Goal: Task Accomplishment & Management: Complete application form

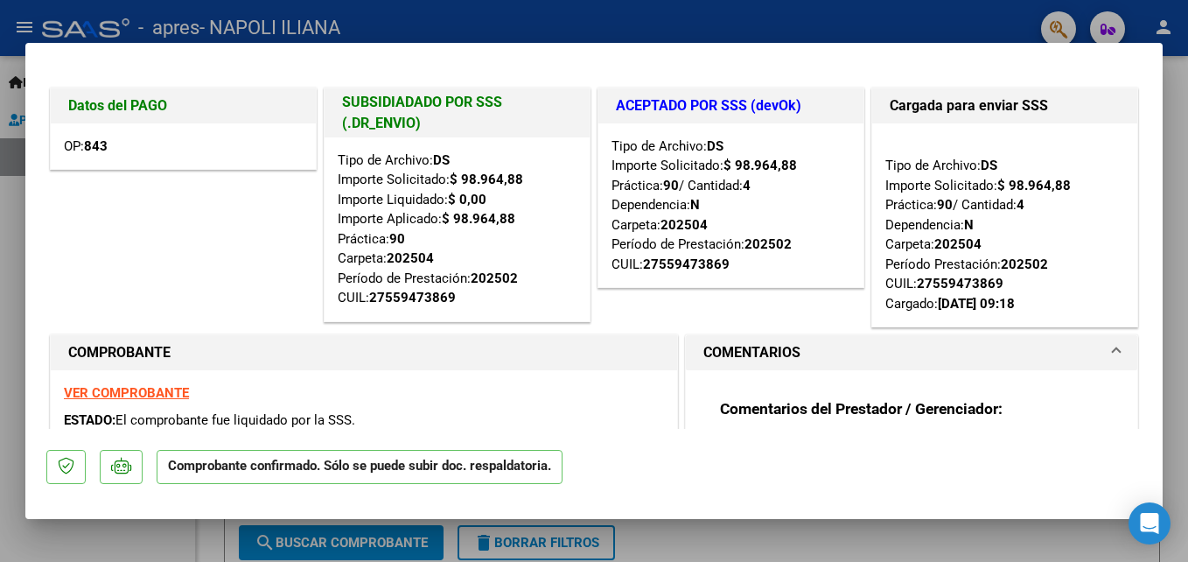
click at [1180, 155] on div at bounding box center [594, 281] width 1188 height 562
type input "$ 0,00"
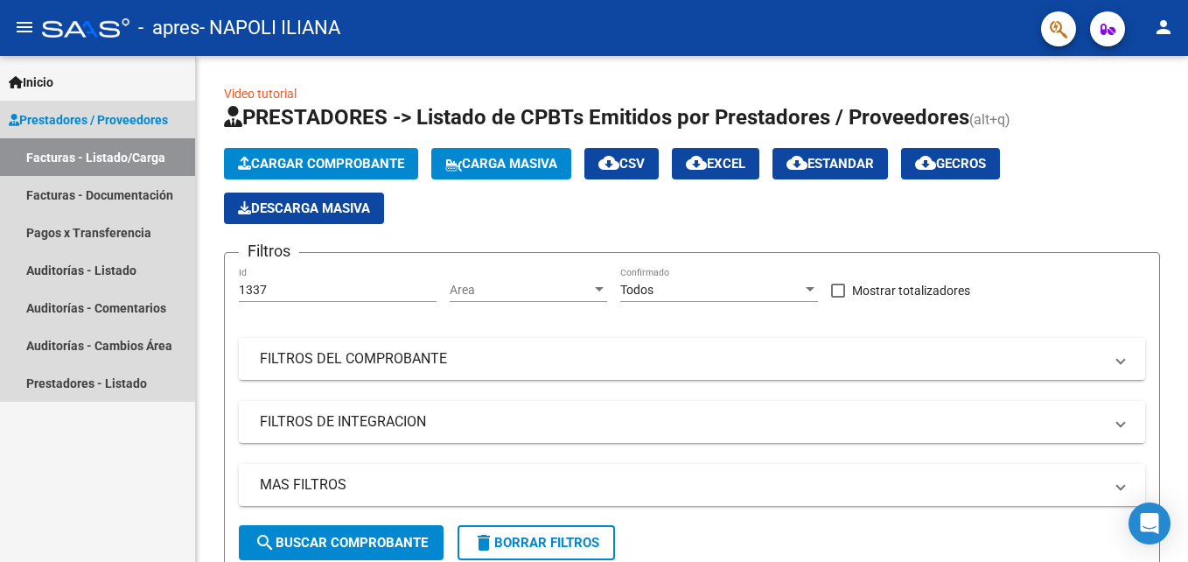
click at [116, 158] on link "Facturas - Listado/Carga" at bounding box center [97, 157] width 195 height 38
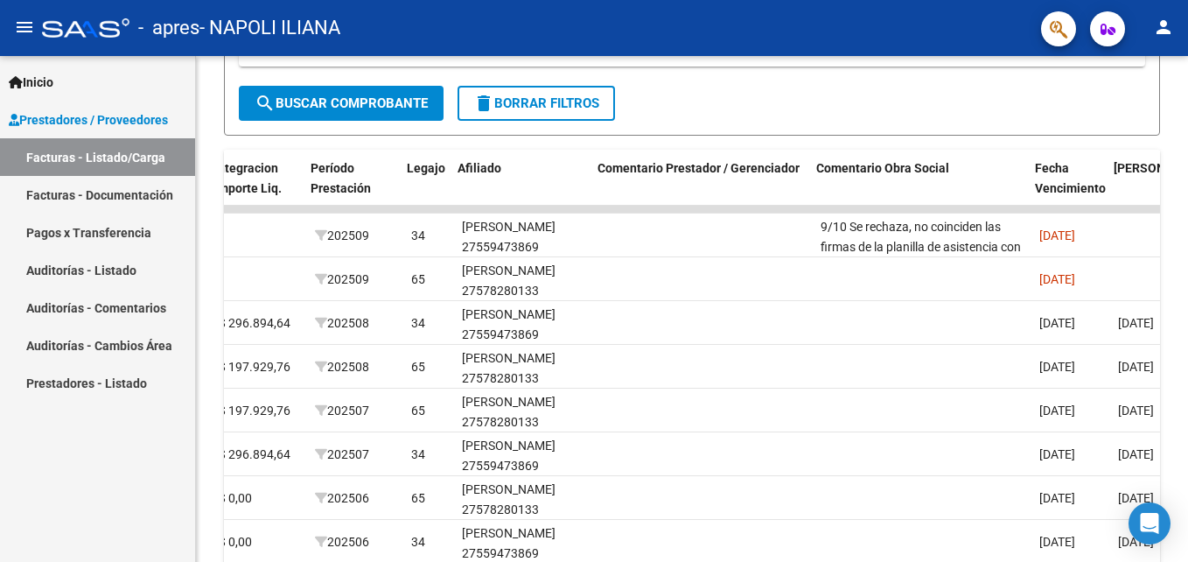
scroll to position [0, 2194]
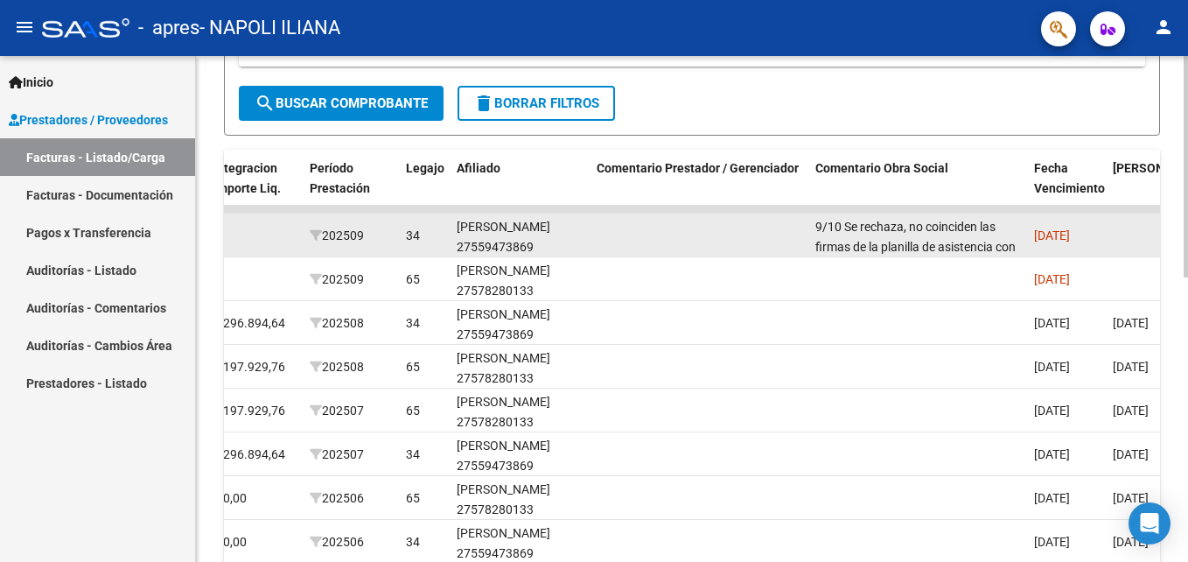
click at [908, 238] on span "9/10 Se rechaza, no coinciden las firmas de la planilla de asistencia con las s…" at bounding box center [915, 346] width 201 height 253
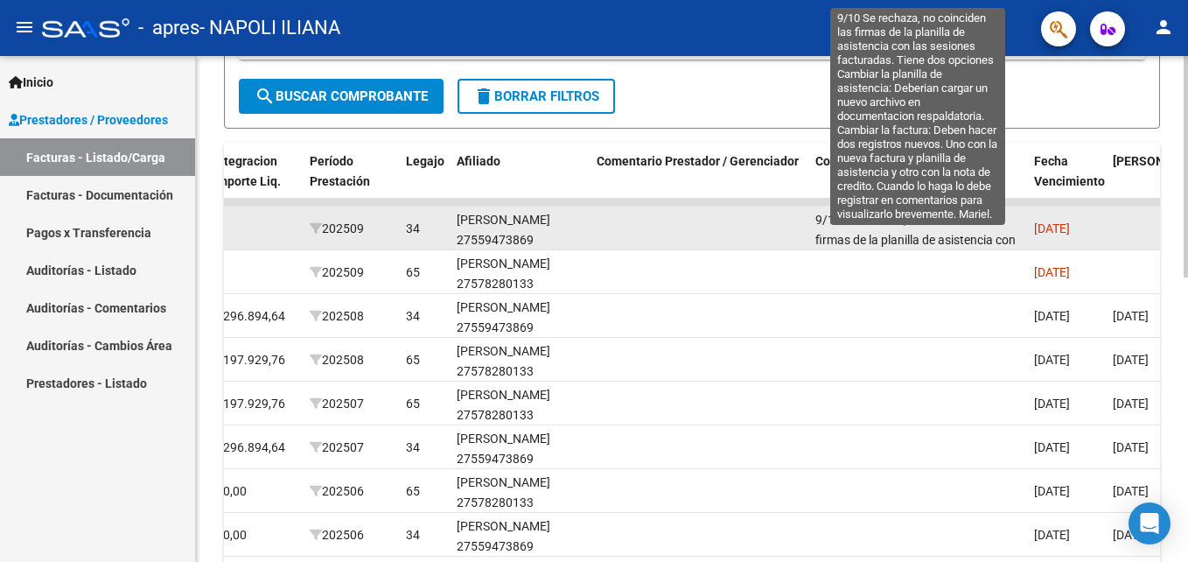
scroll to position [445, 0]
click at [930, 220] on span "9/10 Se rechaza, no coinciden las firmas de la planilla de asistencia con las s…" at bounding box center [915, 339] width 201 height 253
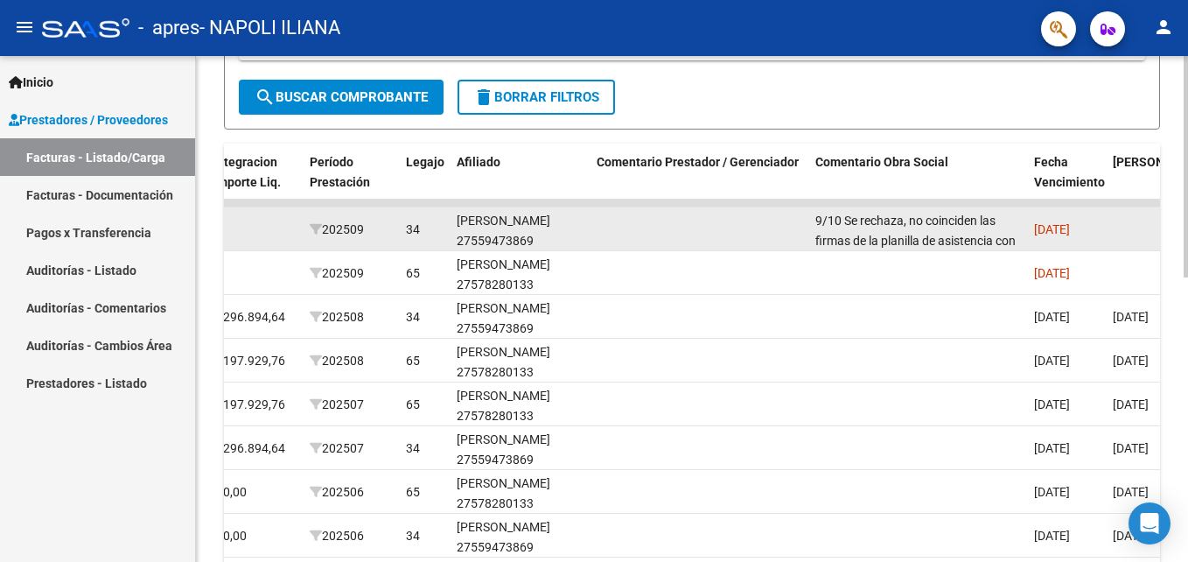
click at [930, 220] on span "9/10 Se rechaza, no coinciden las firmas de la planilla de asistencia con las s…" at bounding box center [915, 339] width 201 height 253
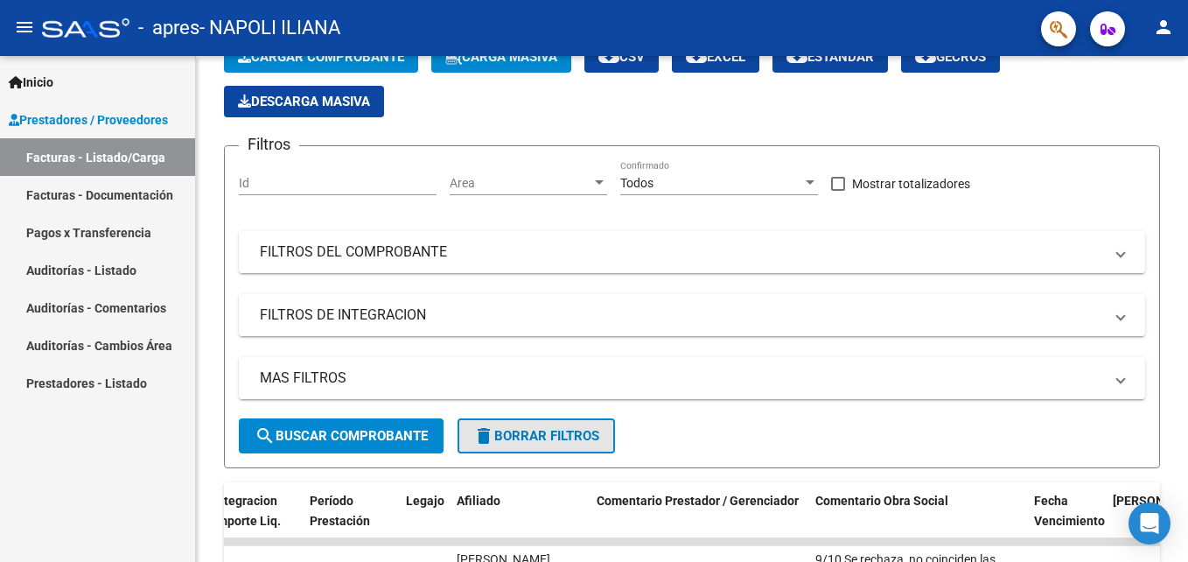
scroll to position [0, 0]
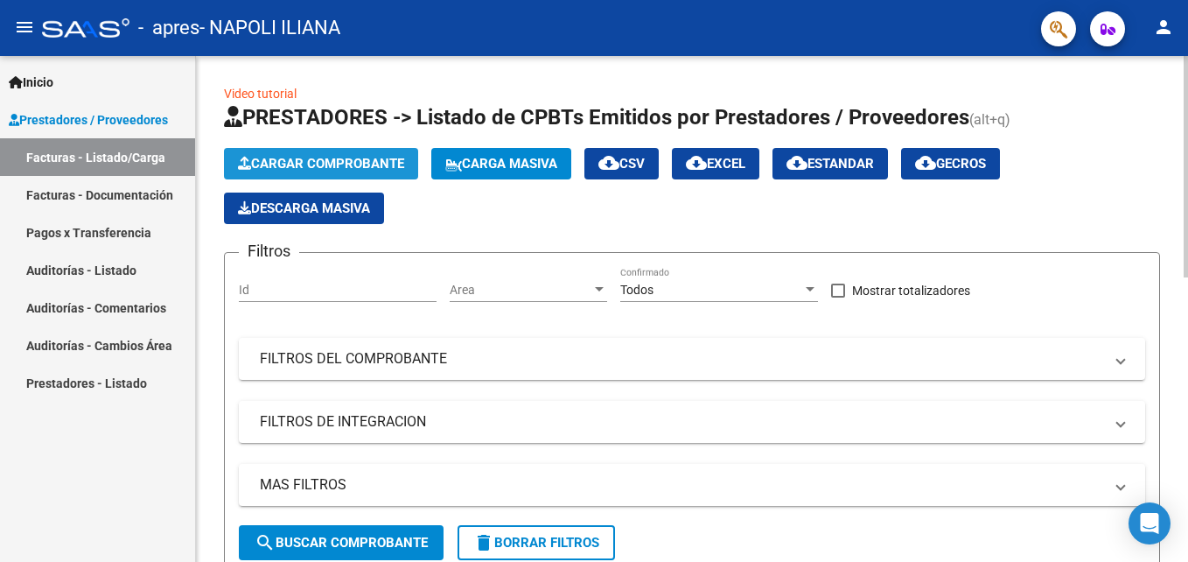
click at [381, 162] on span "Cargar Comprobante" at bounding box center [321, 164] width 166 height 16
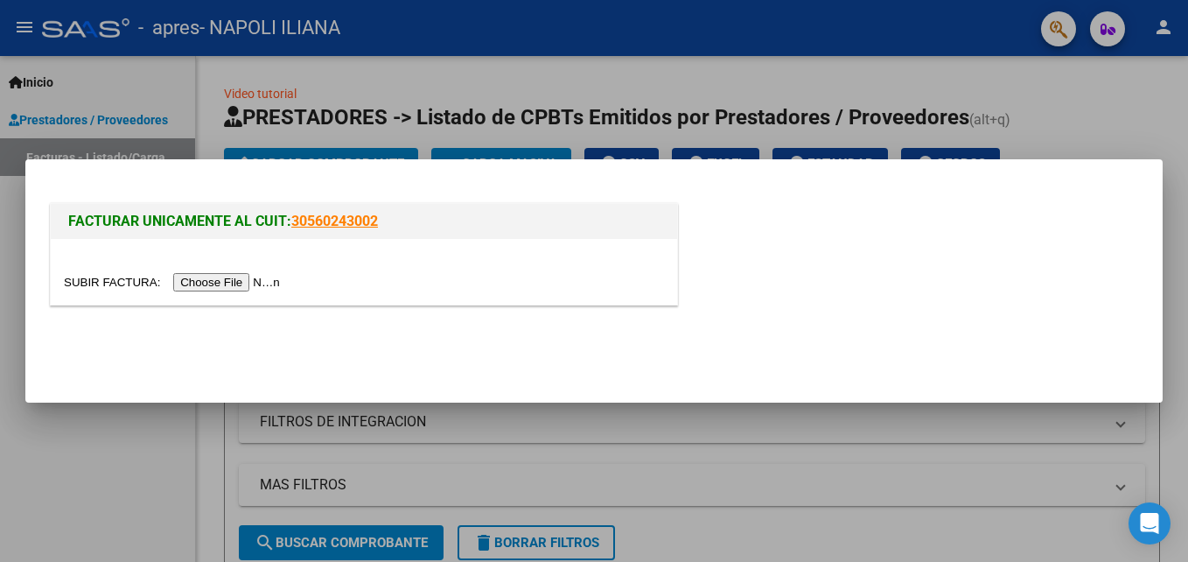
click at [194, 279] on input "file" at bounding box center [174, 282] width 221 height 18
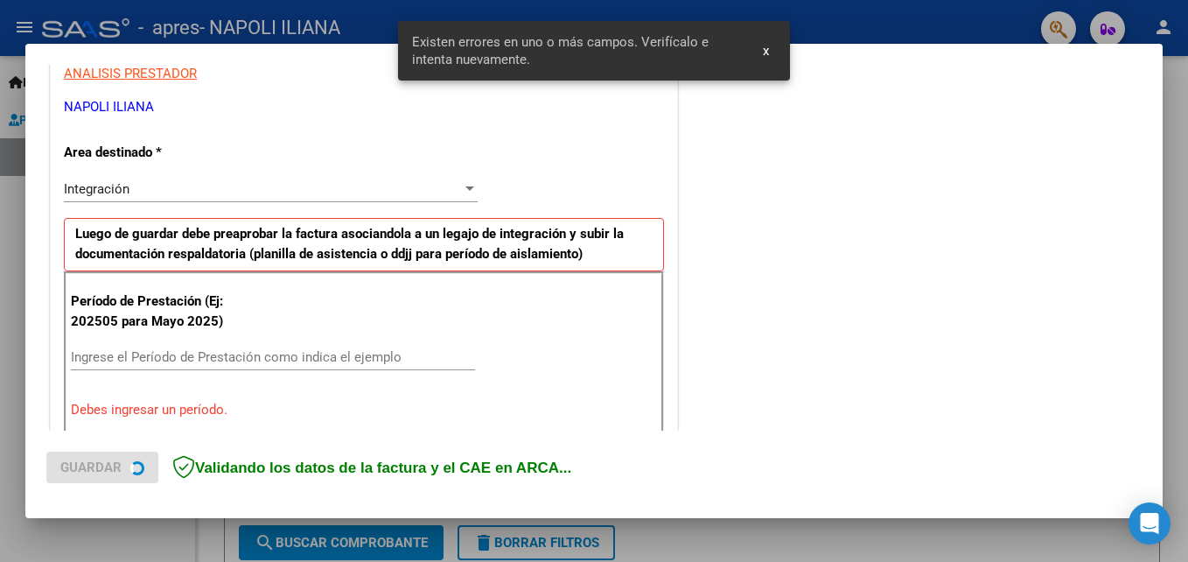
scroll to position [427, 0]
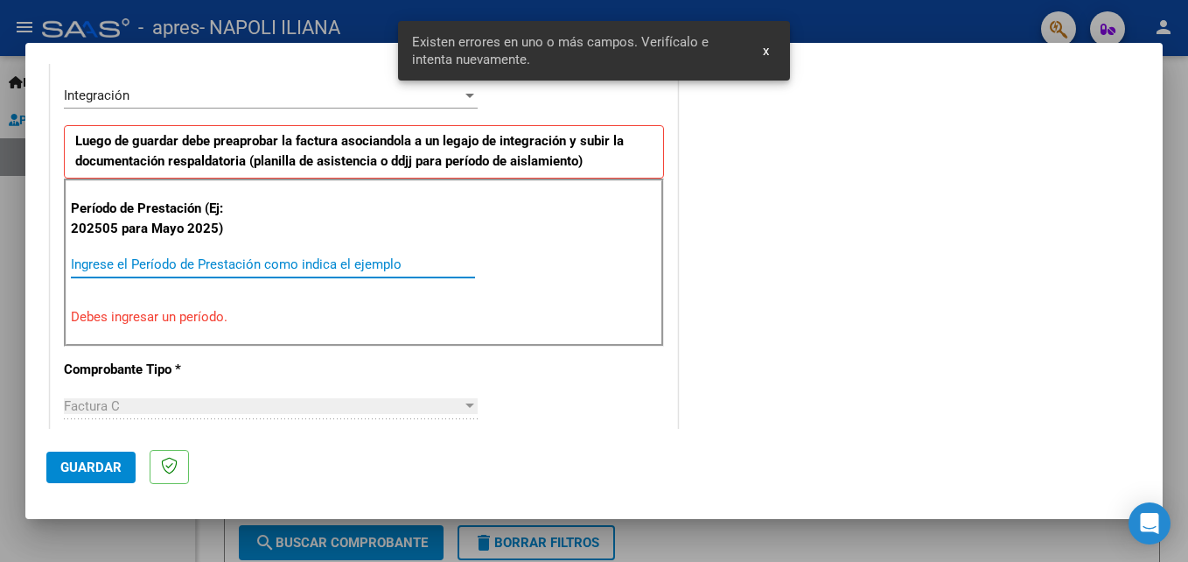
click at [161, 269] on input "Ingrese el Período de Prestación como indica el ejemplo" at bounding box center [273, 264] width 404 height 16
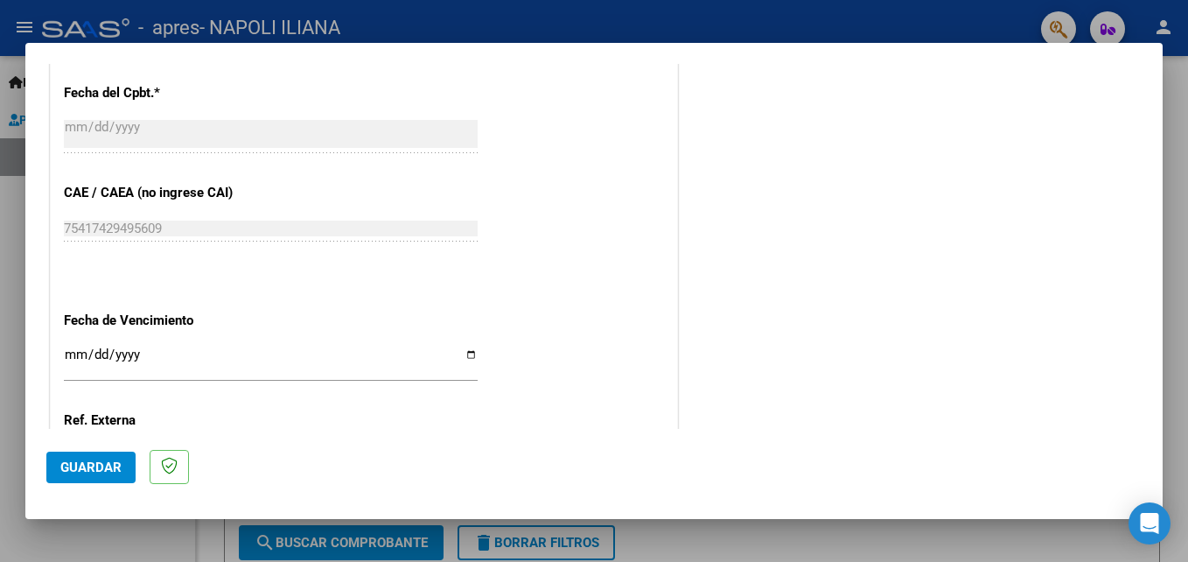
scroll to position [1024, 0]
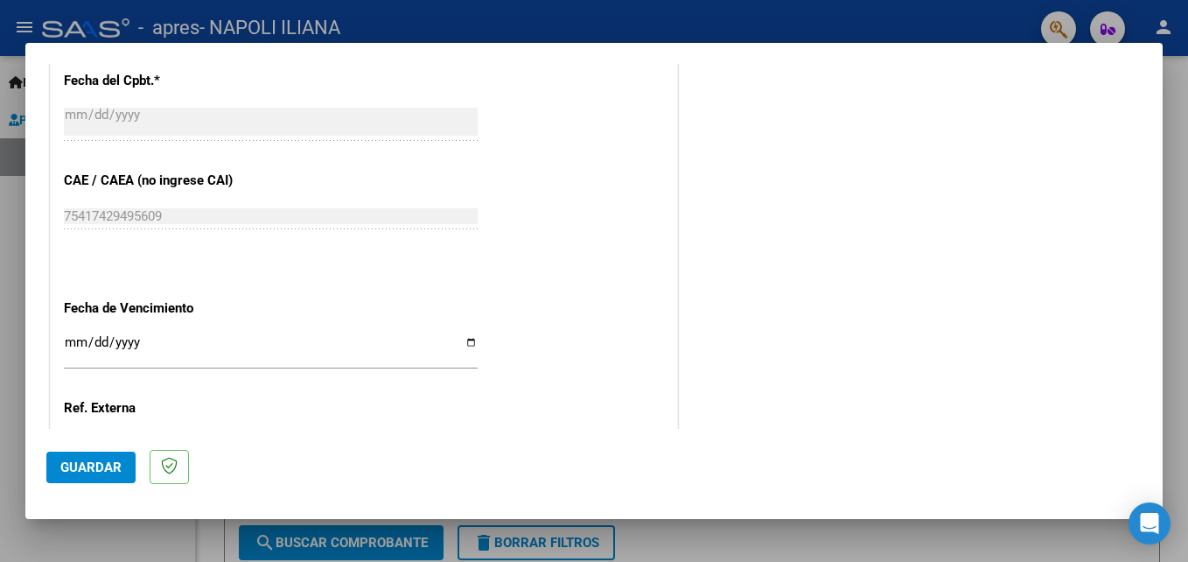
type input "202509"
click at [73, 340] on input "Ingresar la fecha" at bounding box center [271, 349] width 414 height 28
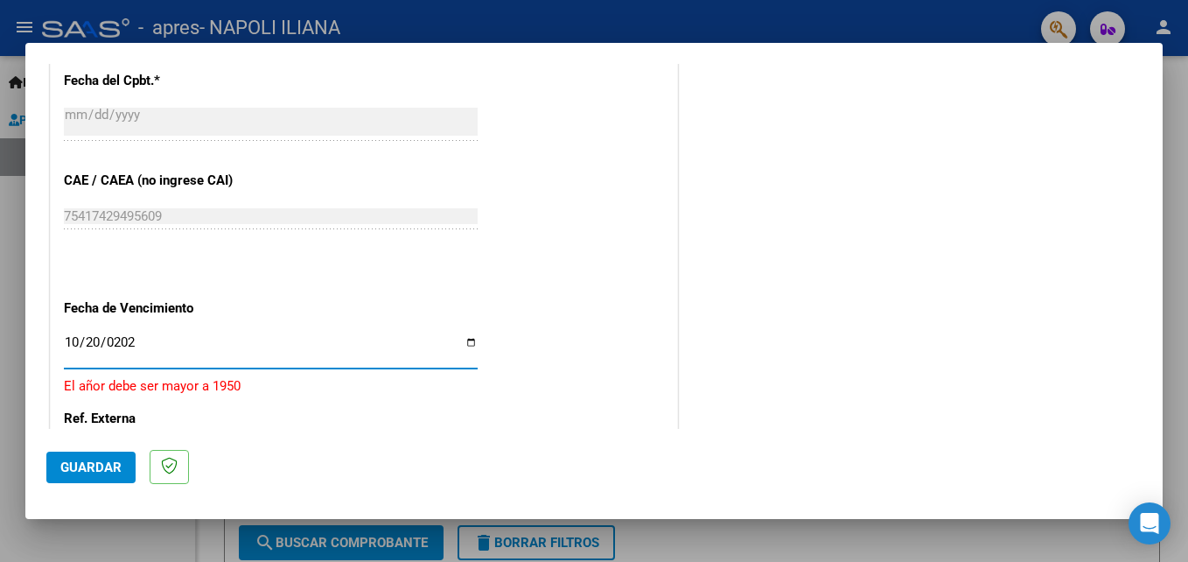
type input "[DATE]"
click at [95, 467] on span "Guardar" at bounding box center [90, 467] width 61 height 16
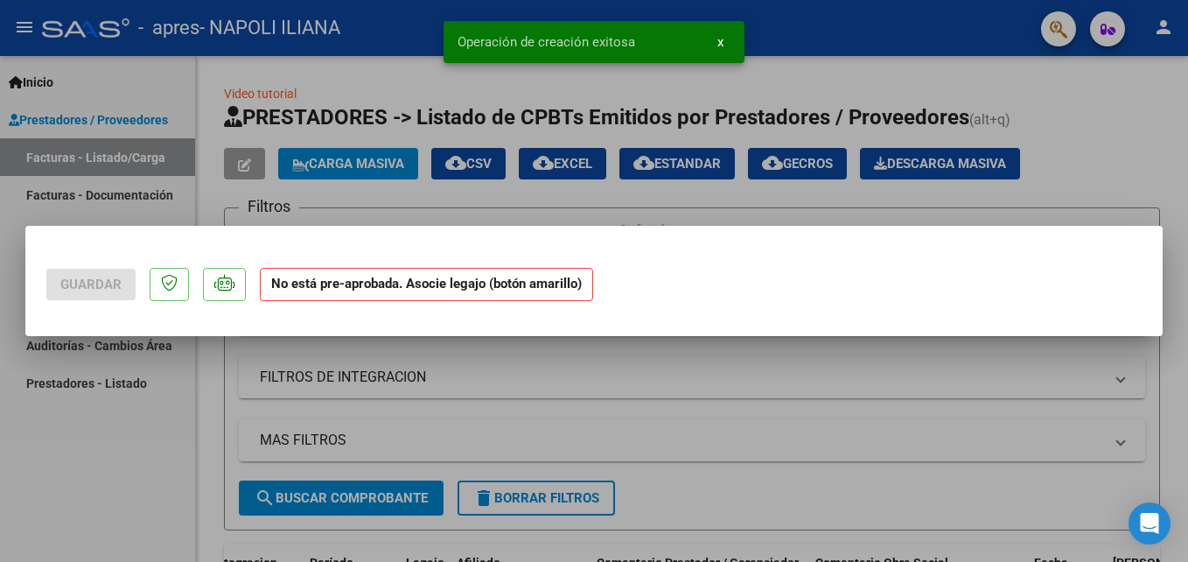
scroll to position [0, 0]
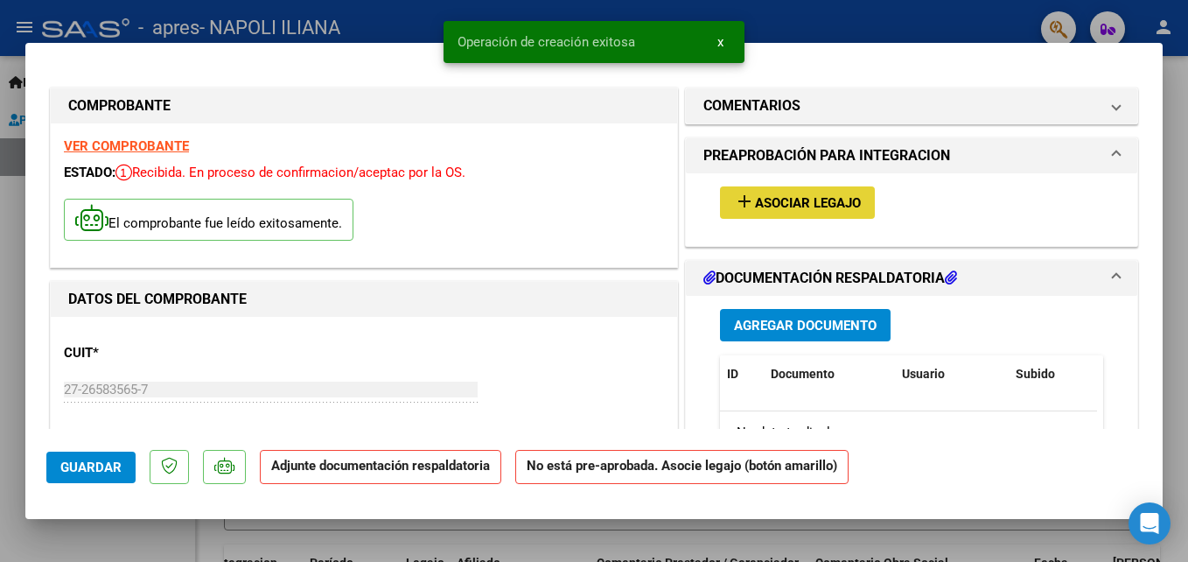
click at [792, 204] on span "Asociar Legajo" at bounding box center [808, 203] width 106 height 16
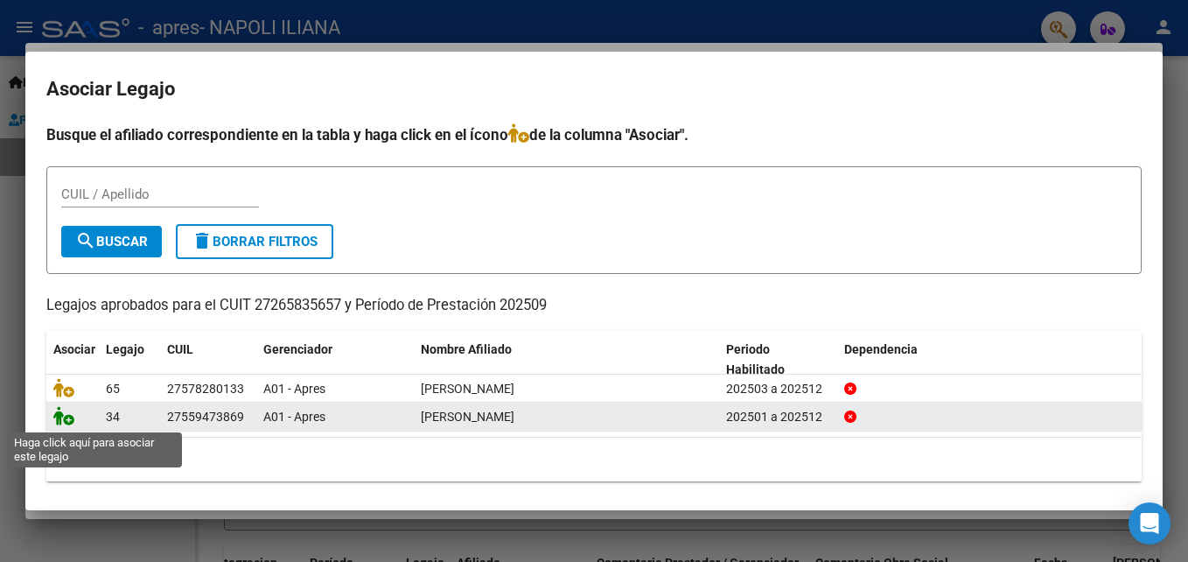
click at [66, 419] on icon at bounding box center [63, 415] width 21 height 19
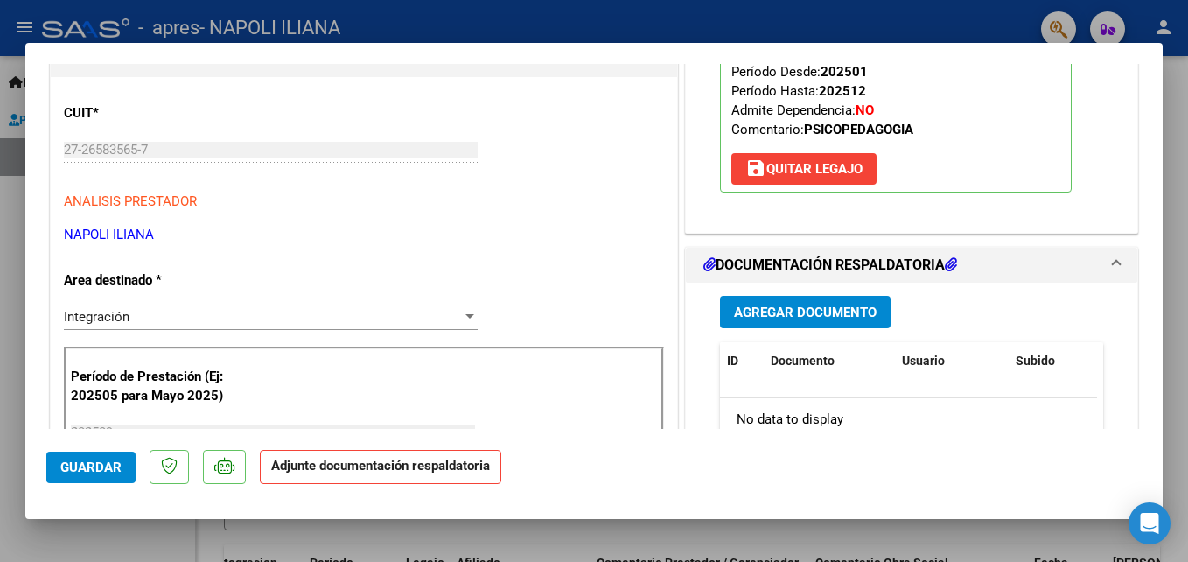
scroll to position [271, 0]
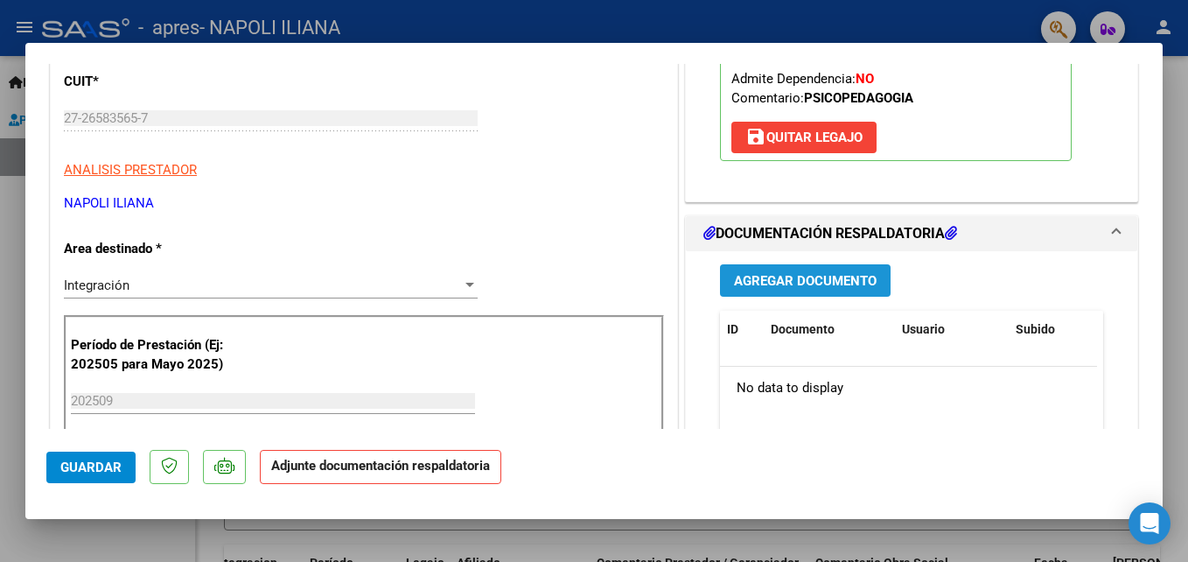
click at [842, 288] on span "Agregar Documento" at bounding box center [805, 281] width 143 height 16
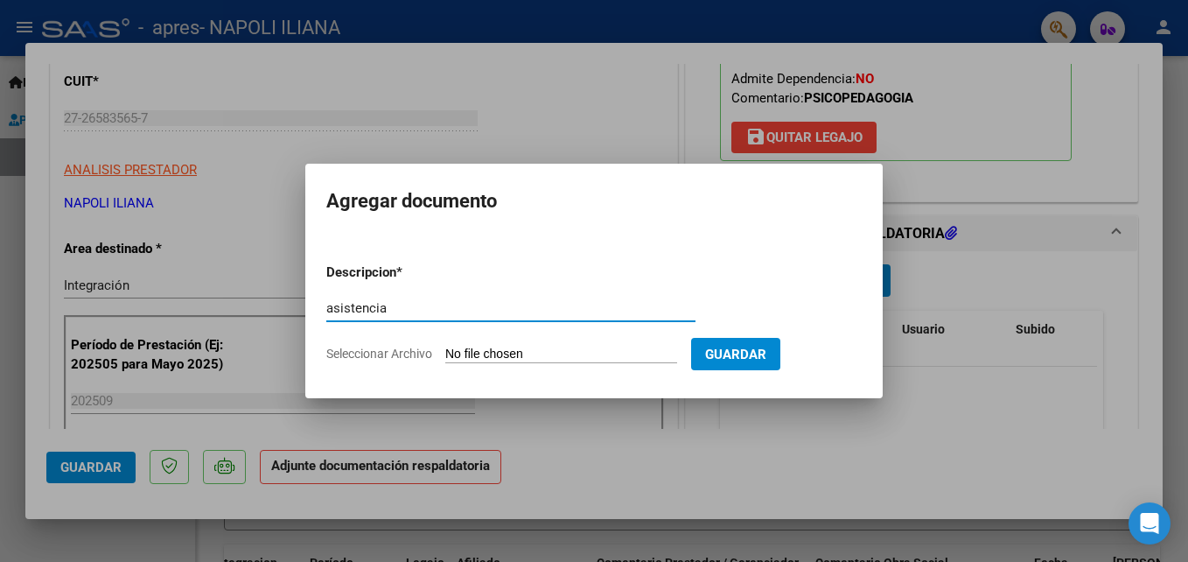
type input "asistencia"
click at [408, 351] on span "Seleccionar Archivo" at bounding box center [379, 353] width 106 height 14
click at [445, 351] on input "Seleccionar Archivo" at bounding box center [561, 354] width 232 height 17
type input "C:\fakepath\Mila septiembre .pdf"
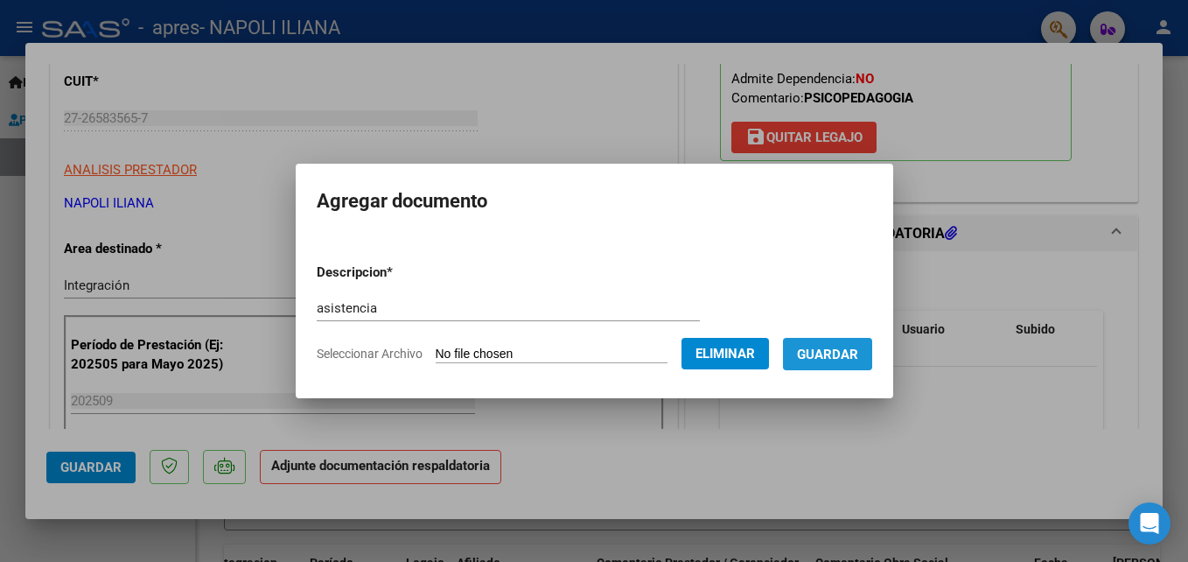
click at [849, 351] on span "Guardar" at bounding box center [827, 354] width 61 height 16
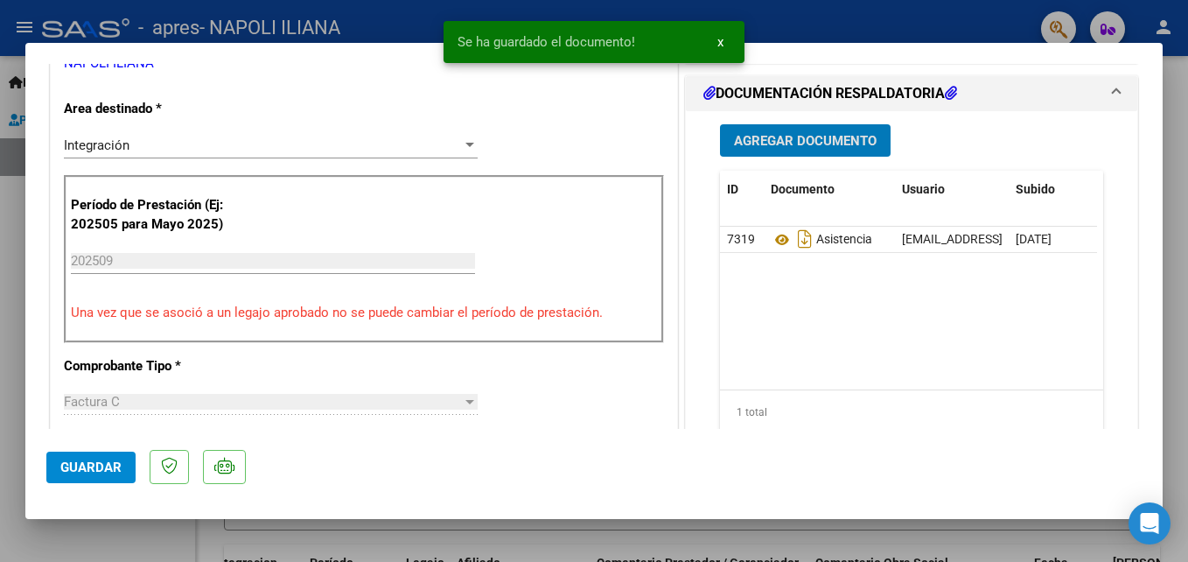
scroll to position [412, 0]
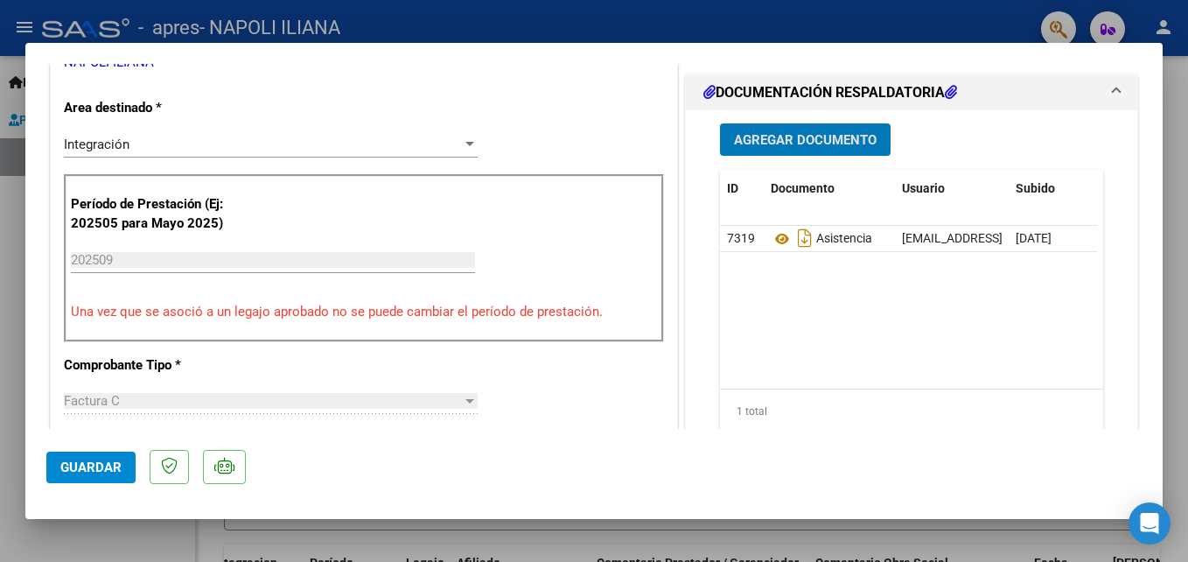
click at [101, 467] on span "Guardar" at bounding box center [90, 467] width 61 height 16
click at [1176, 273] on div at bounding box center [594, 281] width 1188 height 562
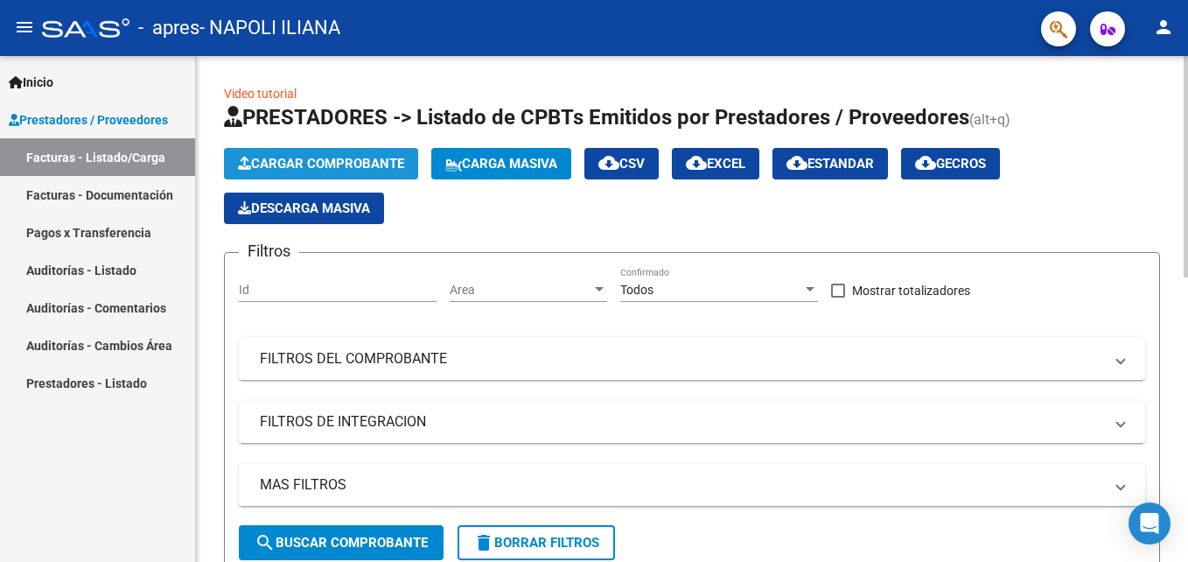
click at [388, 164] on span "Cargar Comprobante" at bounding box center [321, 164] width 166 height 16
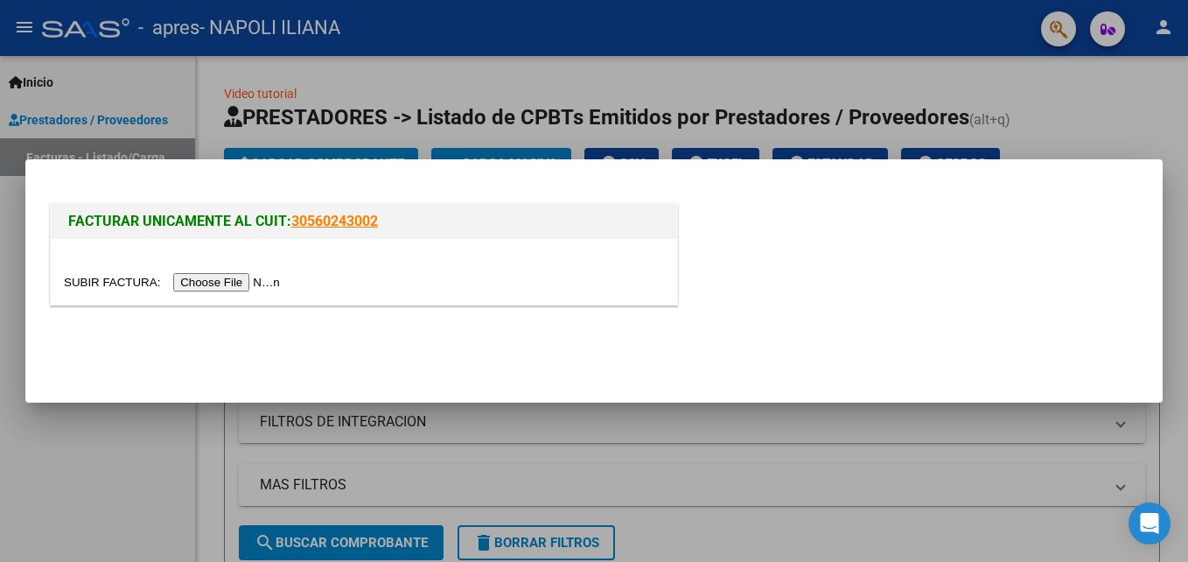
click at [232, 280] on input "file" at bounding box center [174, 282] width 221 height 18
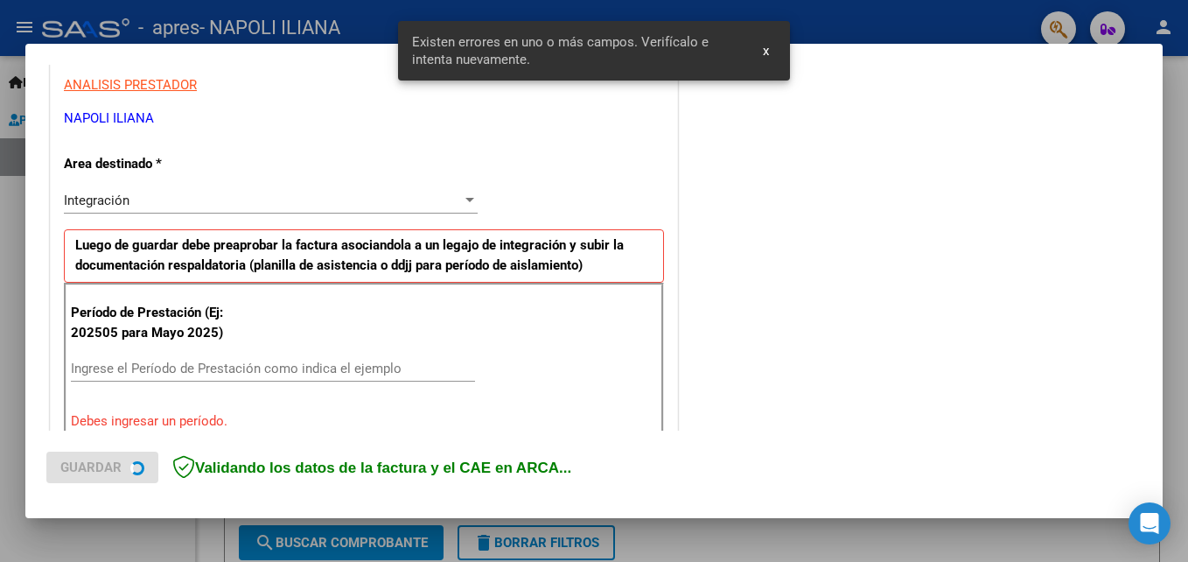
scroll to position [394, 0]
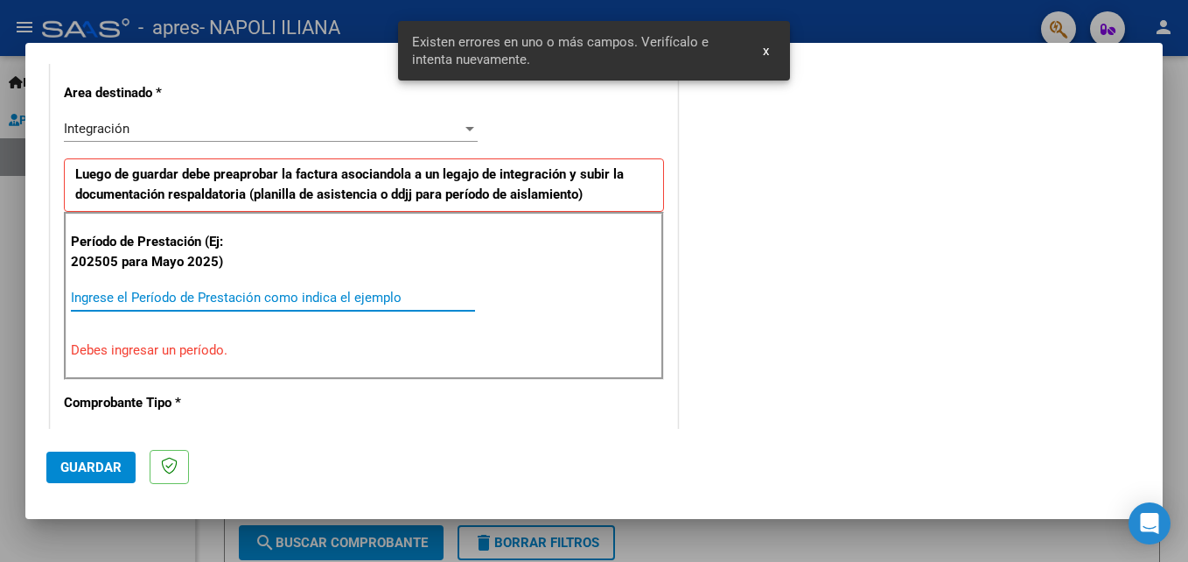
click at [164, 299] on input "Ingrese el Período de Prestación como indica el ejemplo" at bounding box center [273, 298] width 404 height 16
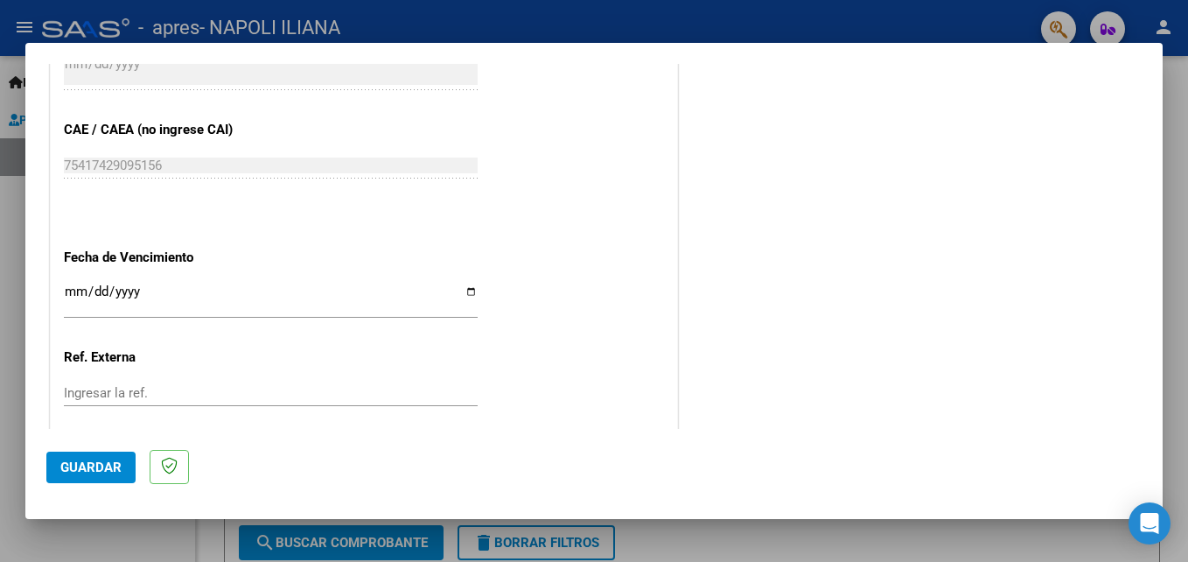
scroll to position [1076, 0]
type input "202509"
click at [73, 288] on input "Ingresar la fecha" at bounding box center [271, 297] width 414 height 28
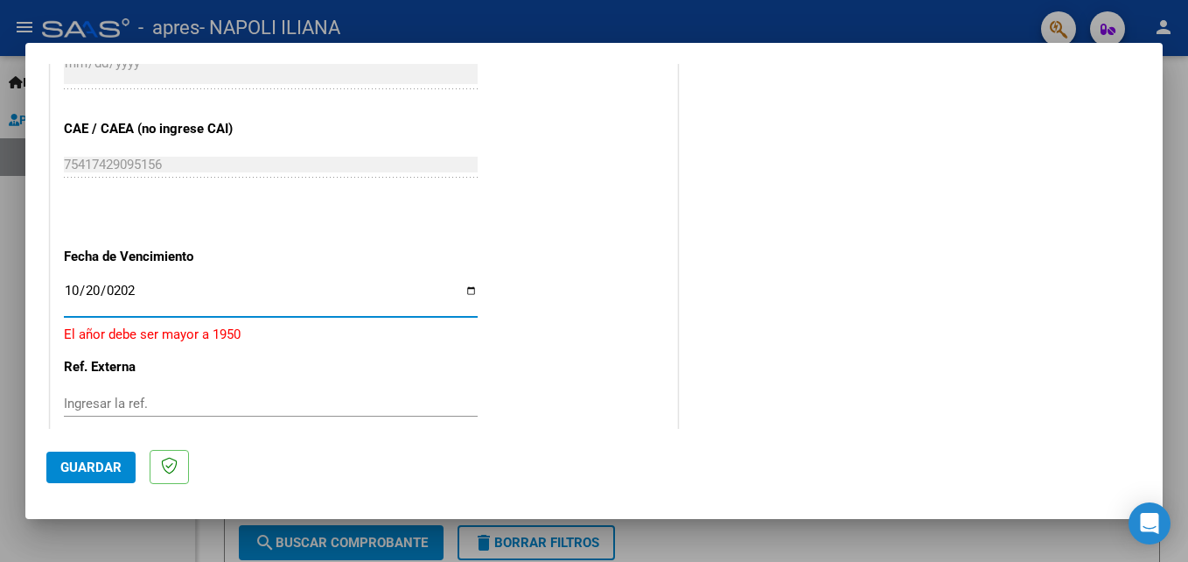
type input "[DATE]"
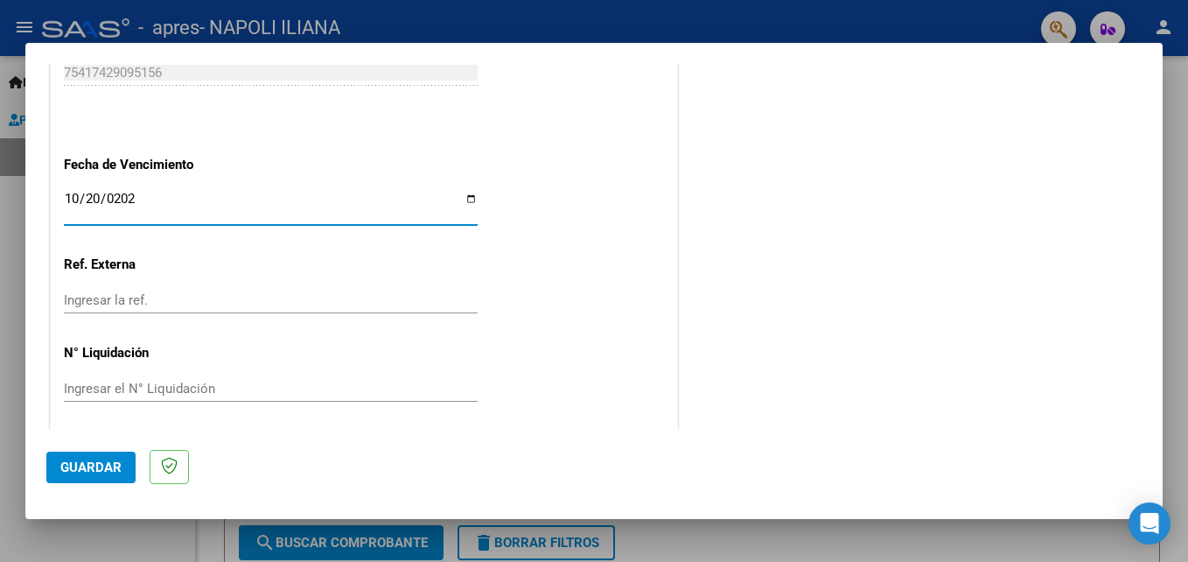
scroll to position [1175, 0]
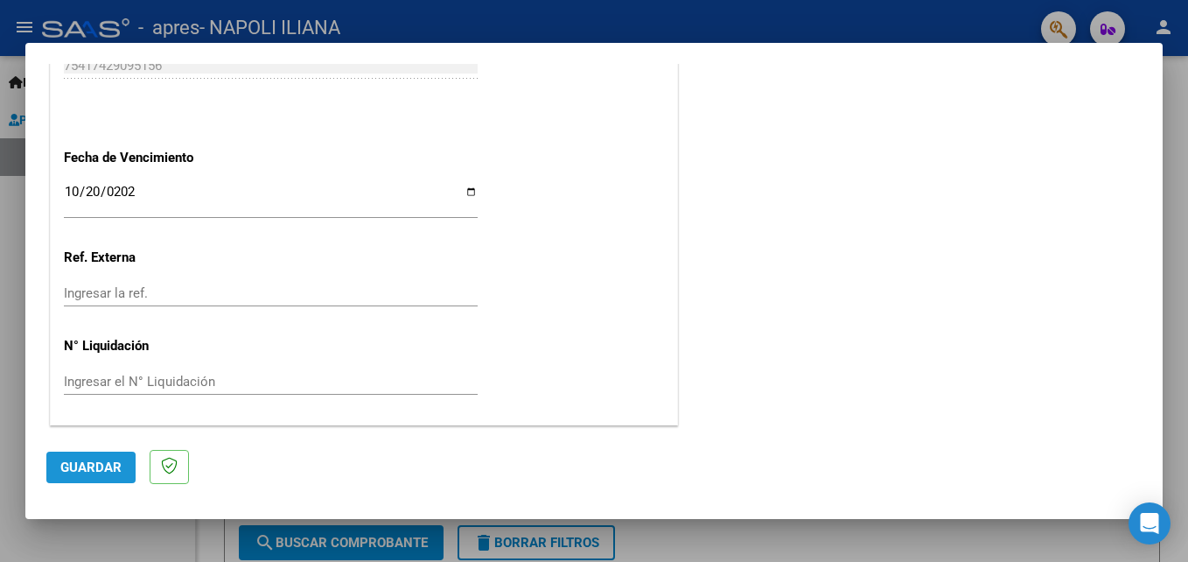
click at [87, 468] on span "Guardar" at bounding box center [90, 467] width 61 height 16
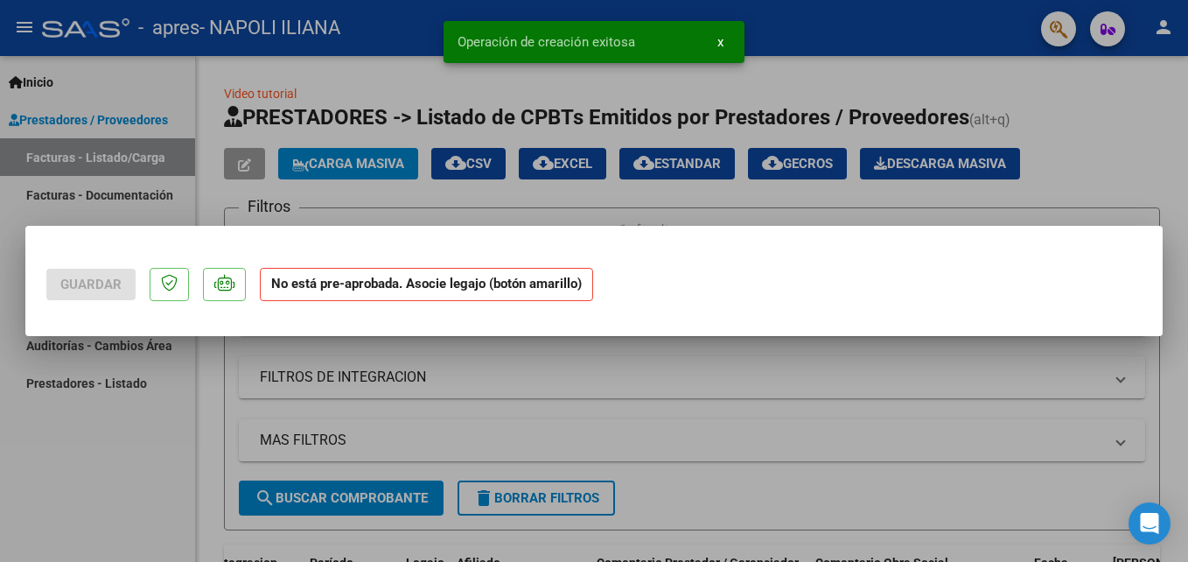
scroll to position [0, 0]
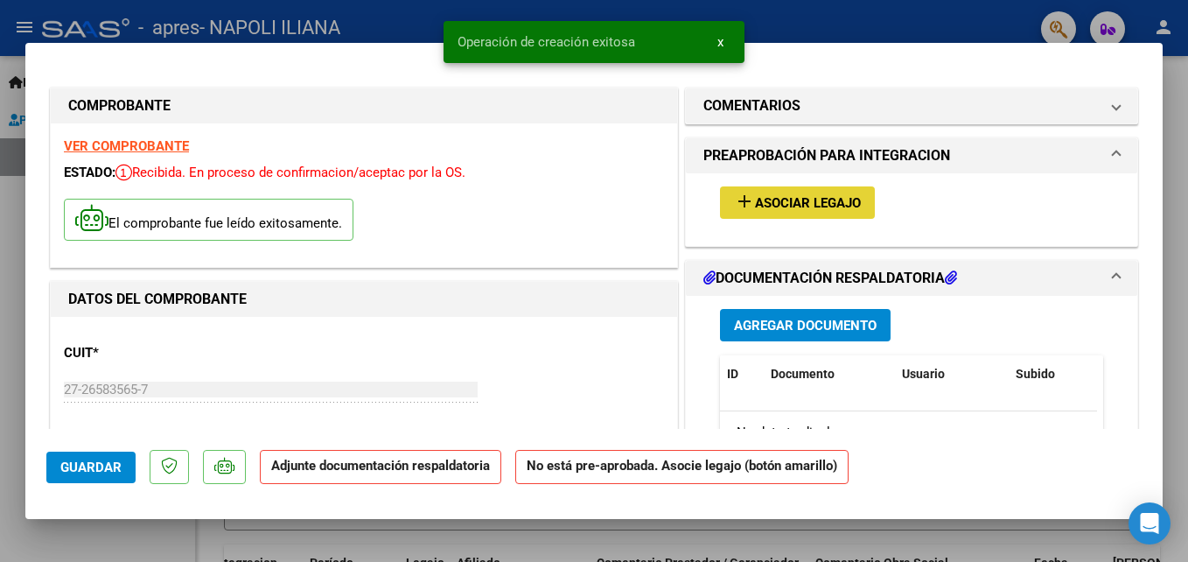
click at [782, 198] on span "Asociar Legajo" at bounding box center [808, 203] width 106 height 16
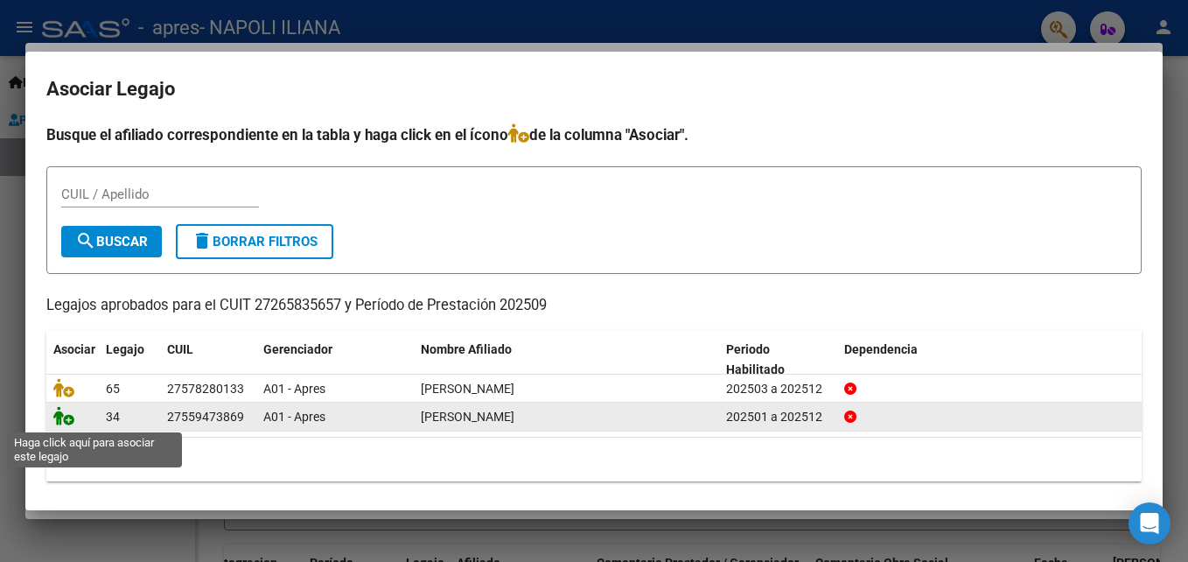
click at [61, 422] on icon at bounding box center [63, 415] width 21 height 19
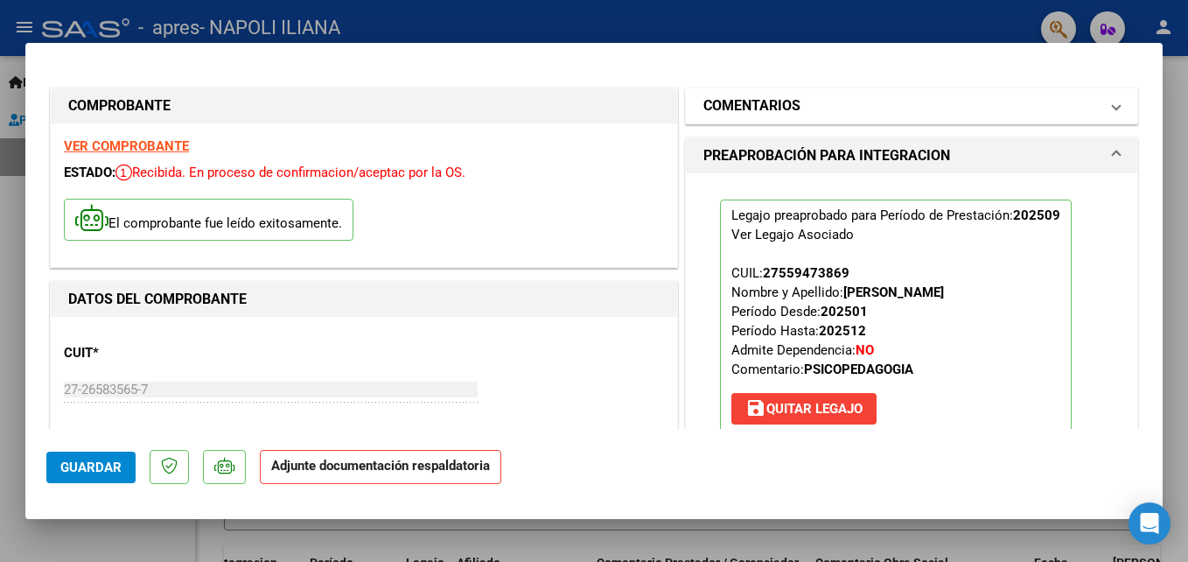
click at [882, 111] on mat-panel-title "COMENTARIOS" at bounding box center [900, 105] width 395 height 21
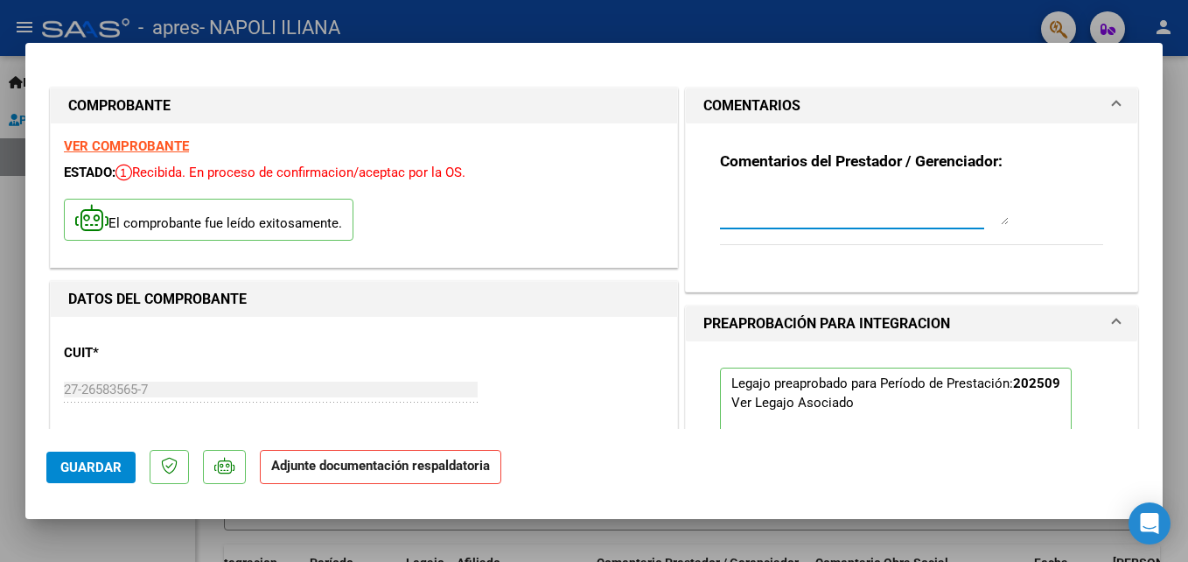
click at [801, 206] on textarea at bounding box center [864, 207] width 289 height 35
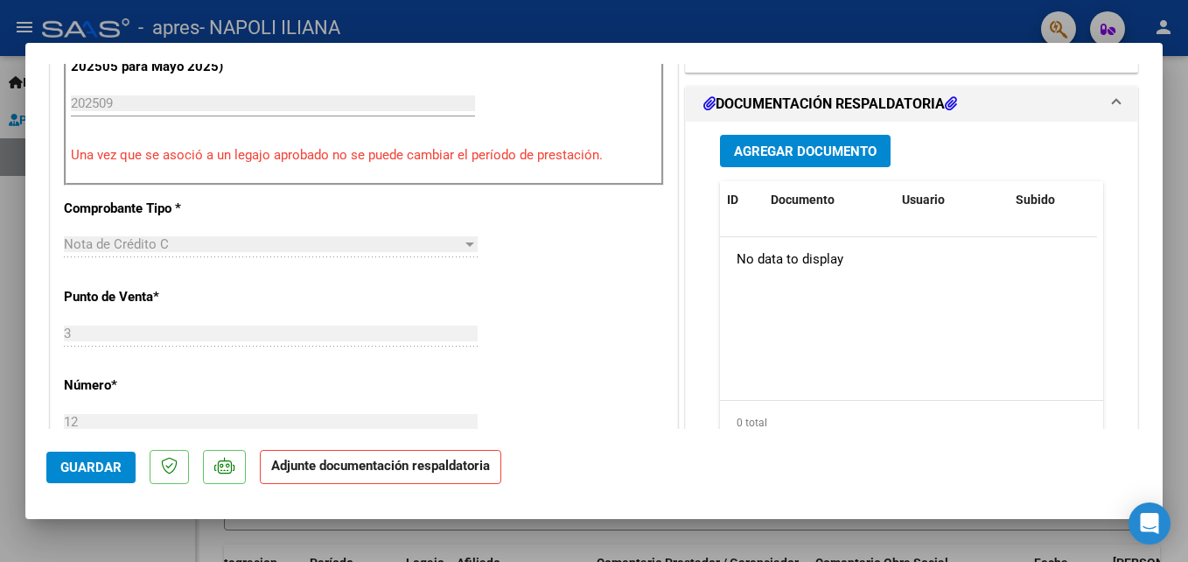
scroll to position [541, 0]
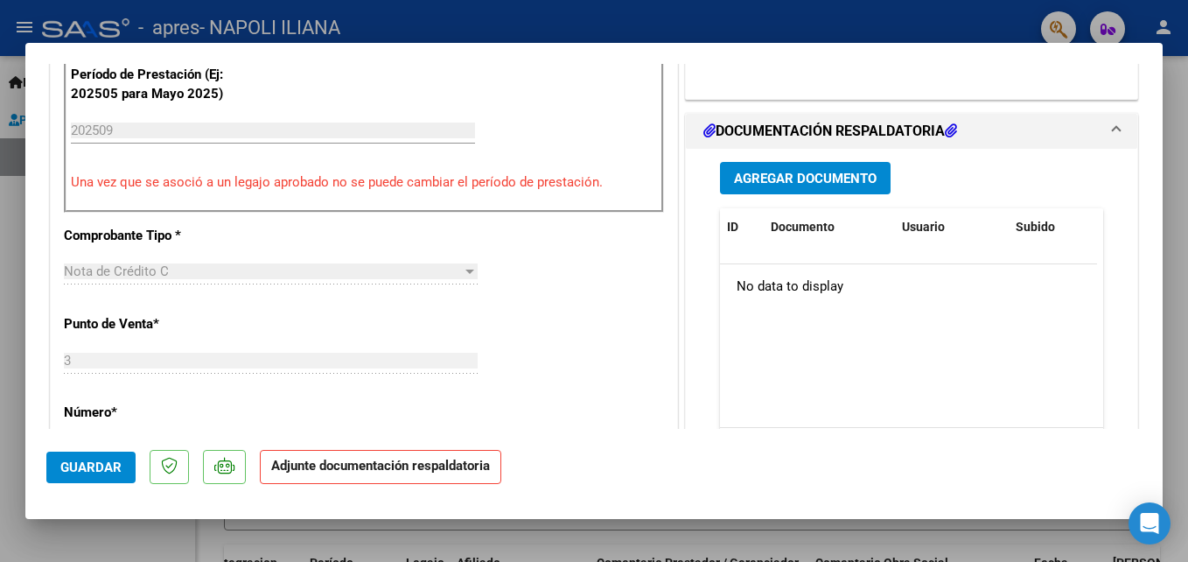
type textarea "Notade crédito correspondiente a la factura N 117"
click at [108, 471] on span "Guardar" at bounding box center [90, 467] width 61 height 16
click at [1183, 139] on div at bounding box center [594, 281] width 1188 height 562
type input "$ 0,00"
